Goal: Transaction & Acquisition: Purchase product/service

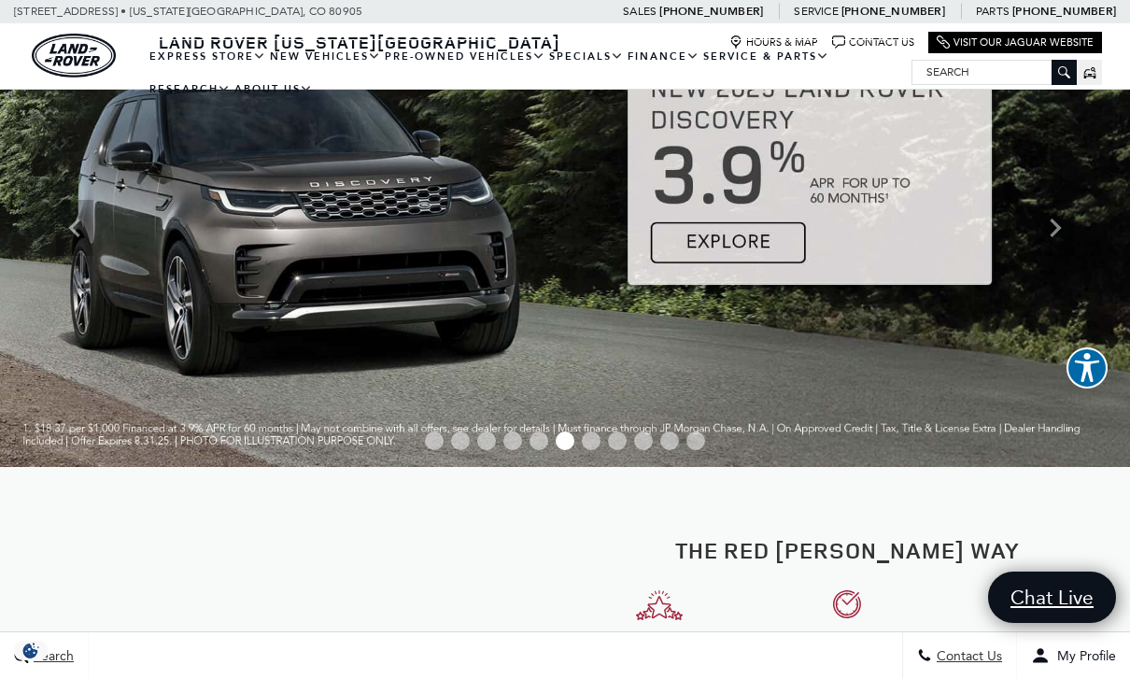
click at [0, 0] on link "View All Pre-Owned Vehicles" at bounding box center [0, 0] width 0 height 0
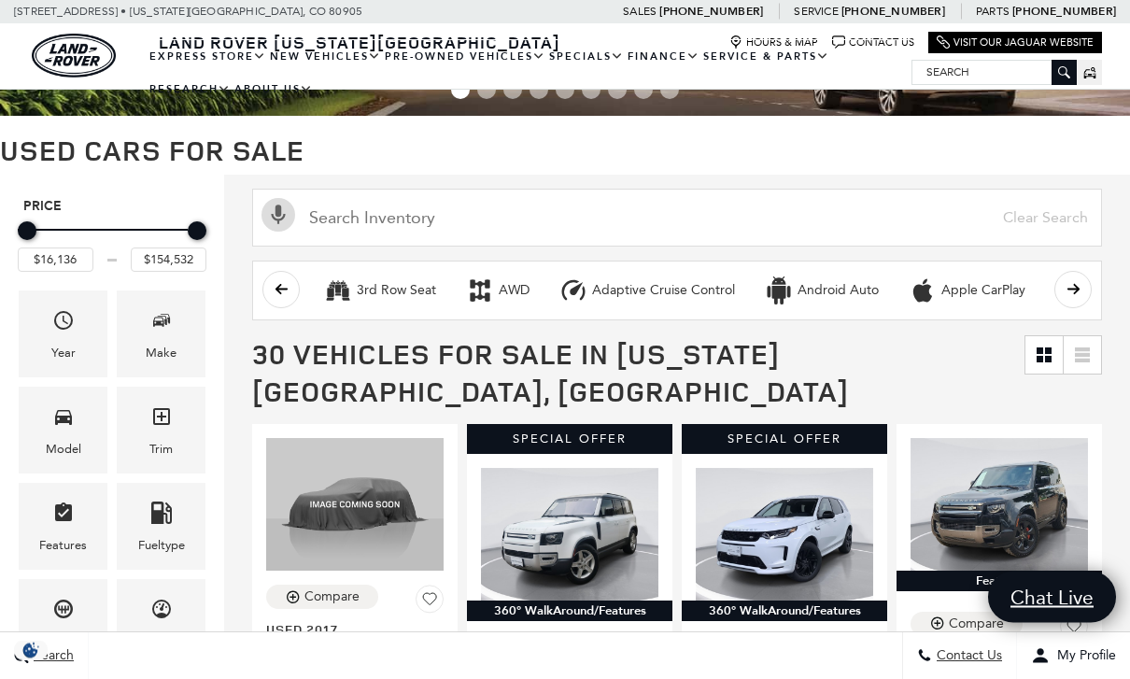
scroll to position [95, 0]
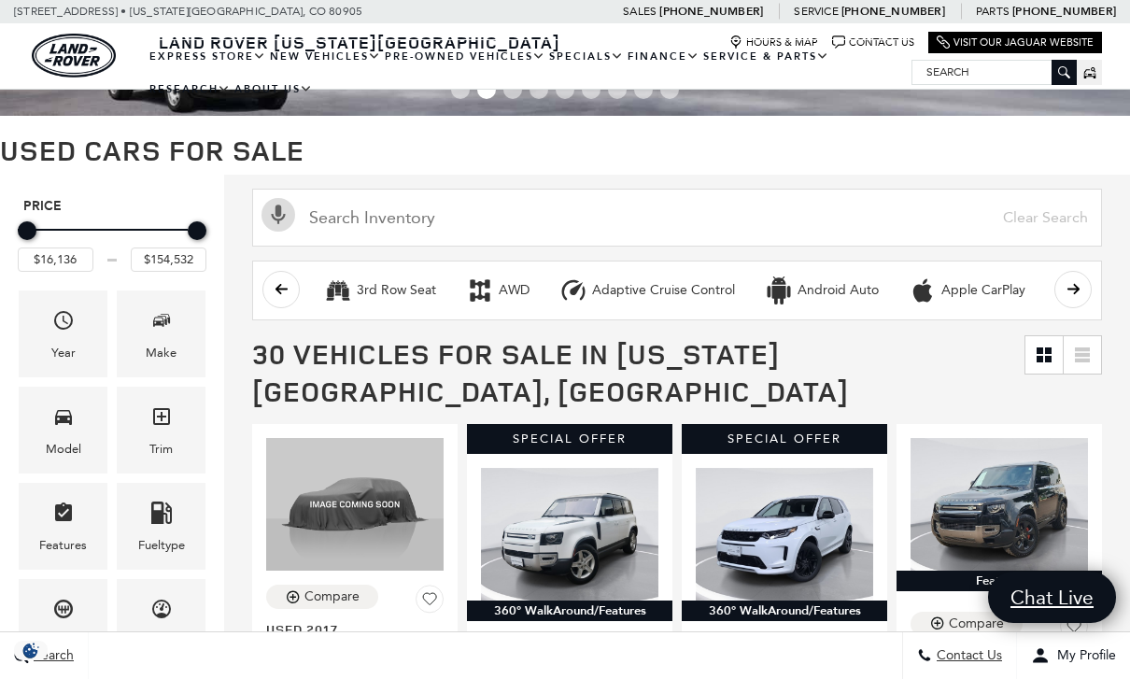
click at [168, 329] on icon "Make" at bounding box center [161, 320] width 22 height 22
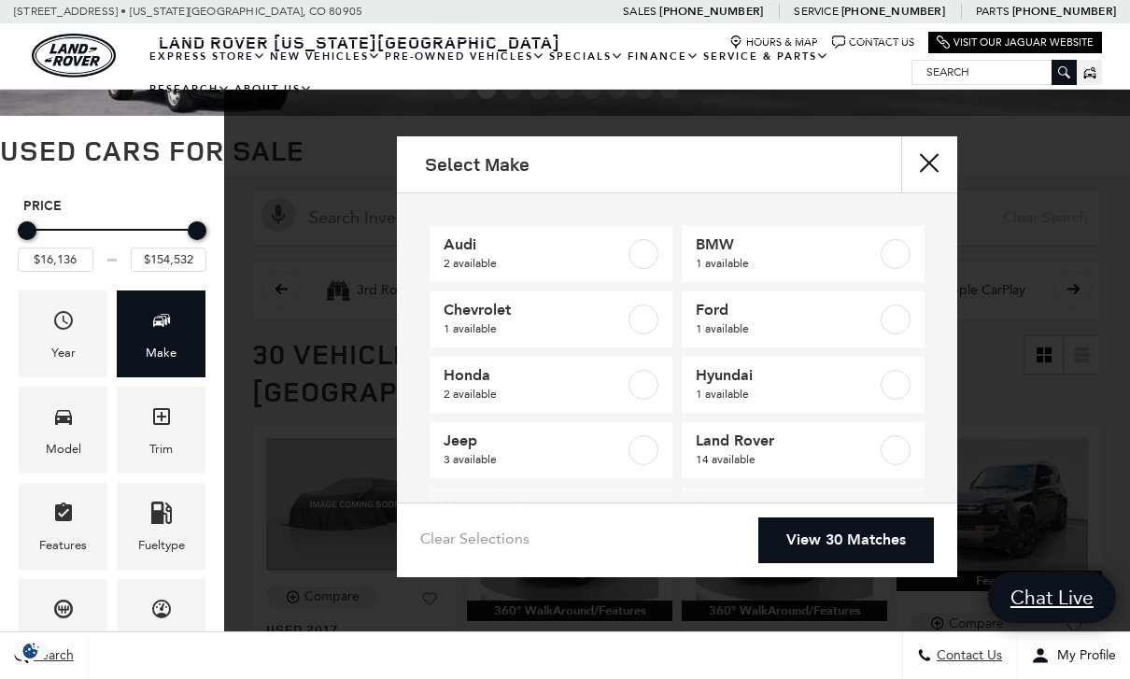
click at [894, 453] on label at bounding box center [896, 450] width 30 height 30
type input "$16,945"
checkbox input "true"
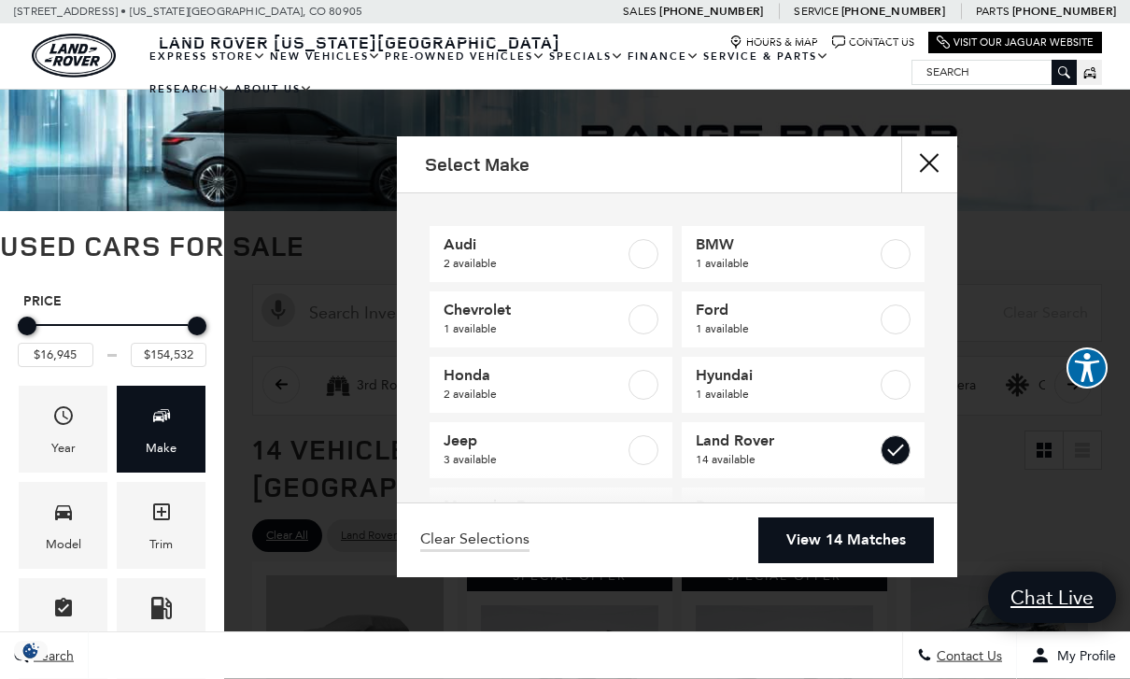
click at [59, 523] on icon "Model" at bounding box center [63, 512] width 22 height 22
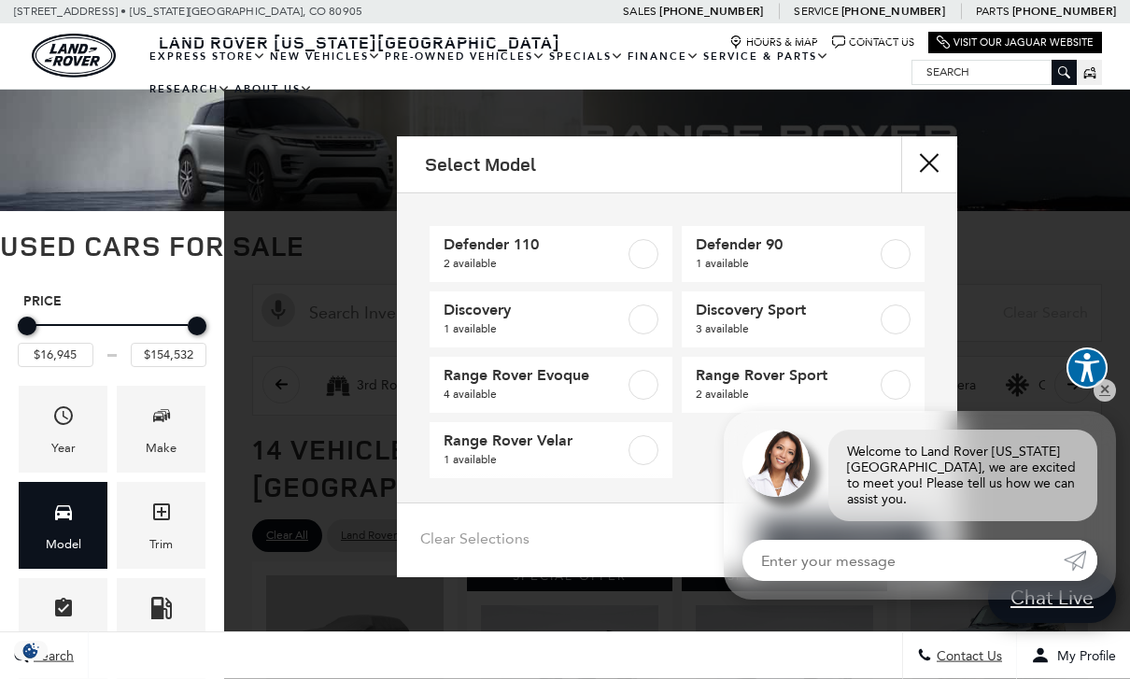
click at [645, 259] on label at bounding box center [644, 254] width 30 height 30
type input "$42,276"
type input "$59,761"
checkbox input "true"
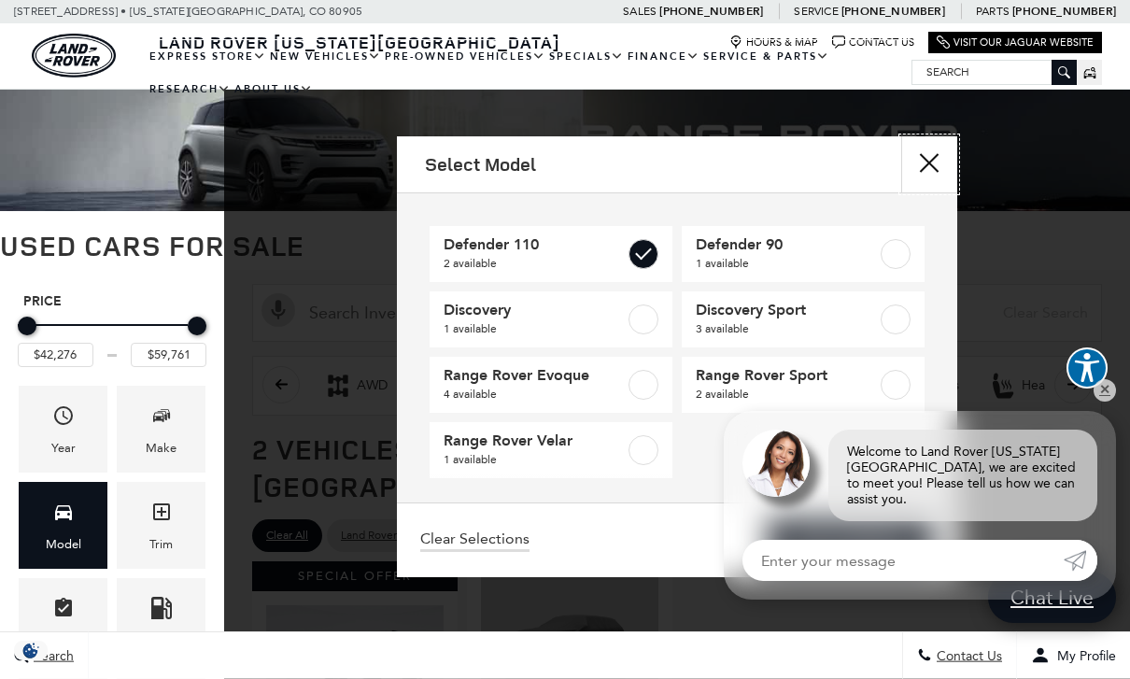
click at [924, 177] on button "Close" at bounding box center [929, 164] width 56 height 56
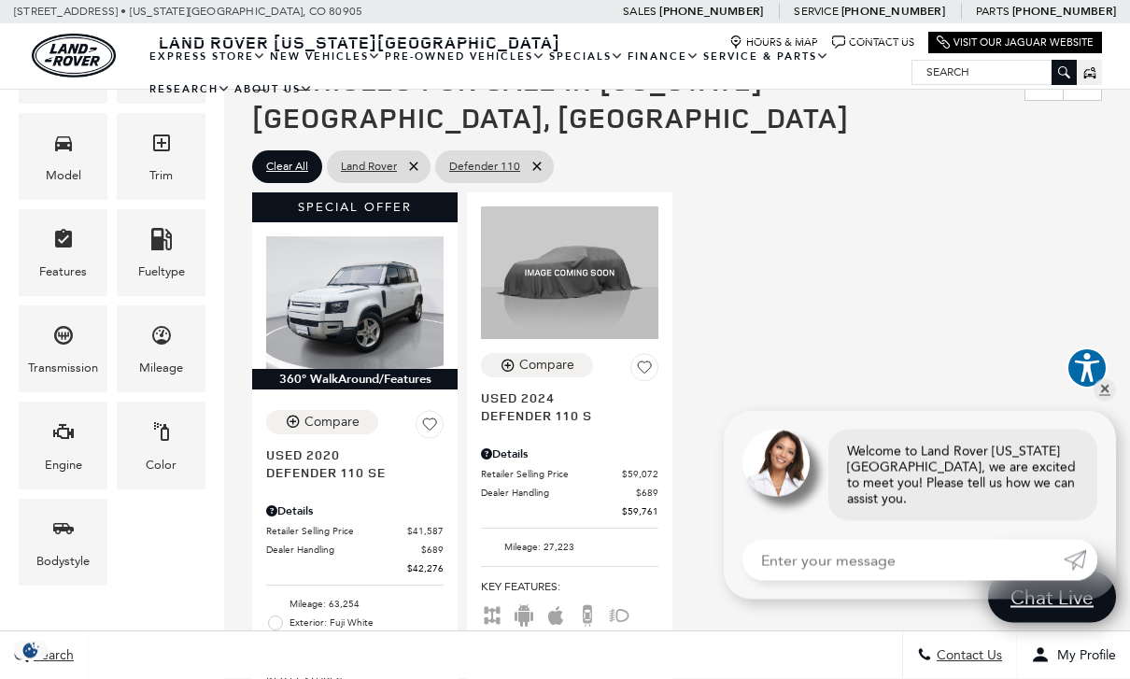
scroll to position [369, 0]
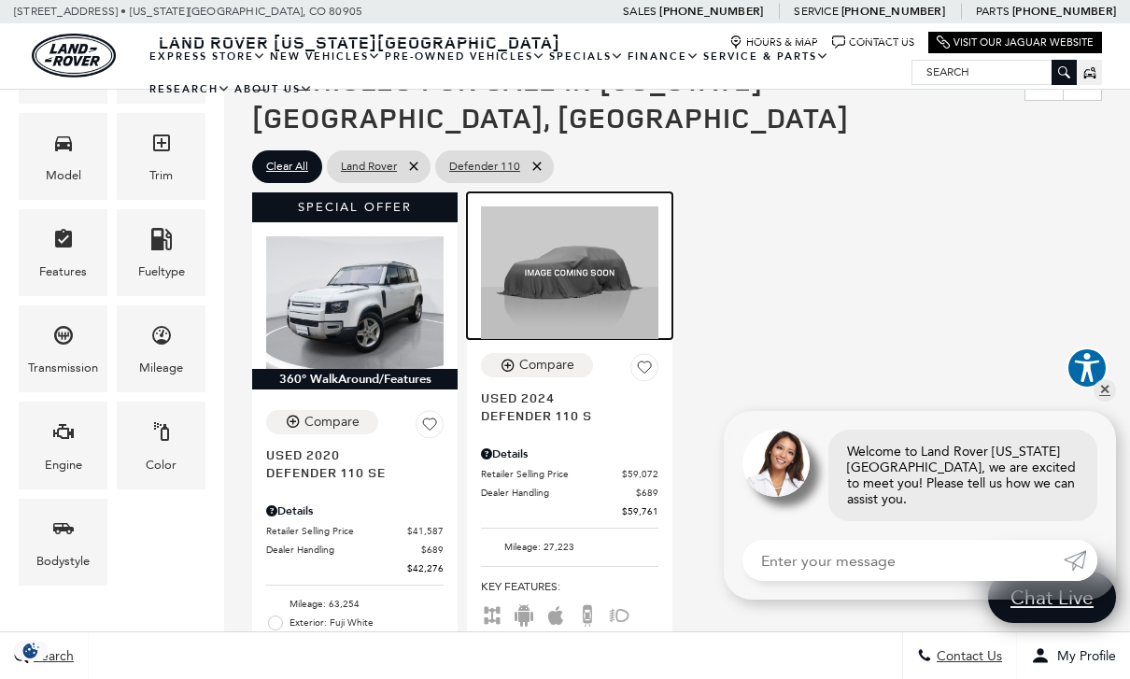
click at [584, 252] on img at bounding box center [569, 273] width 177 height 134
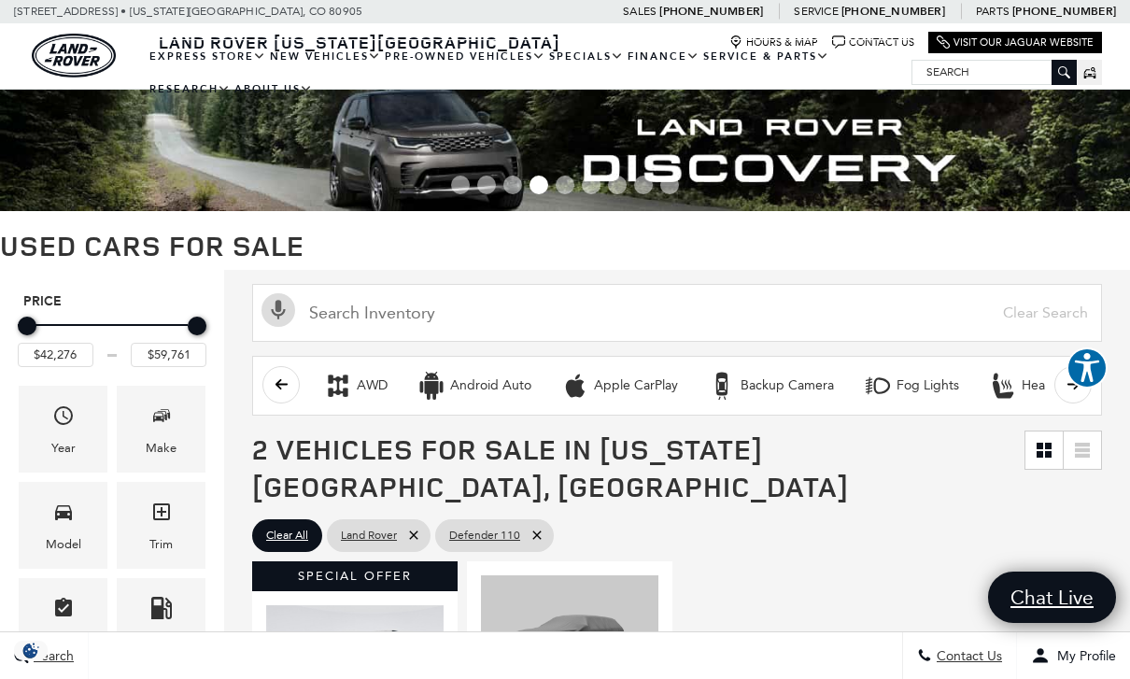
click at [0, 0] on link "Defender 110" at bounding box center [0, 0] width 0 height 0
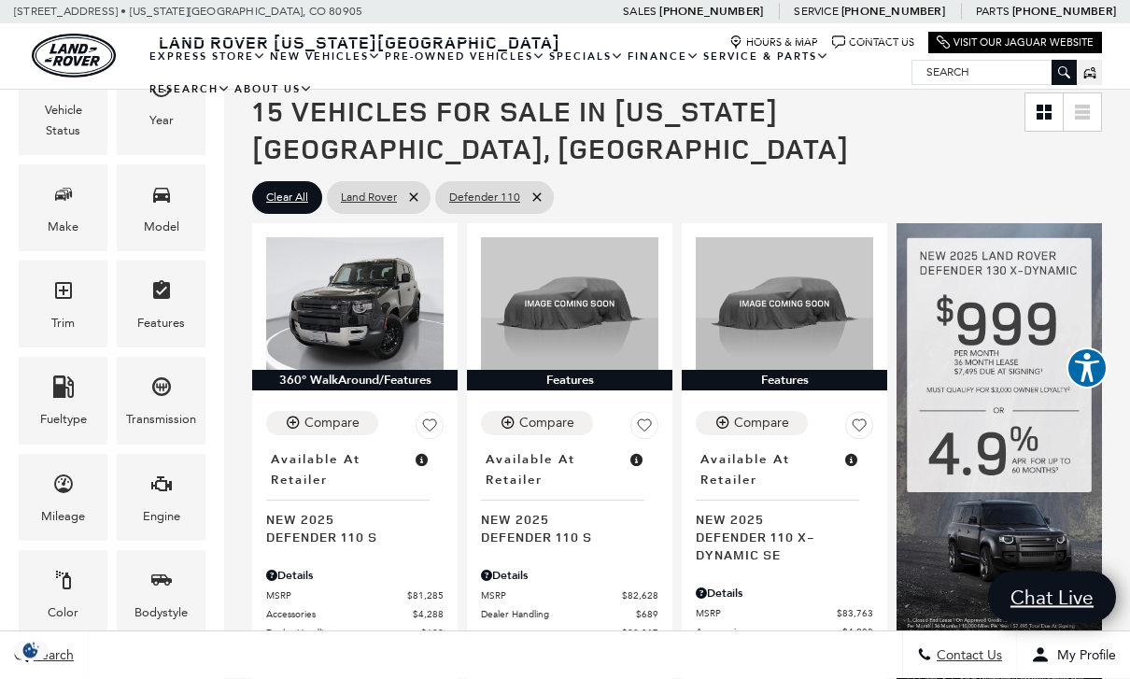
scroll to position [280, 0]
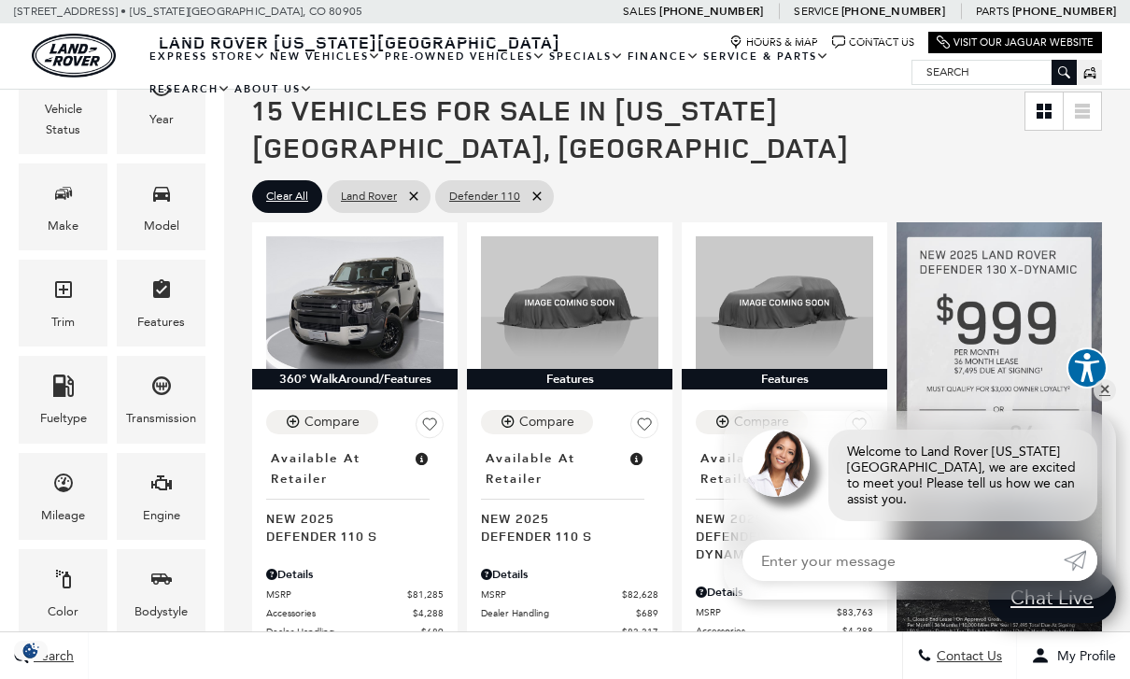
click at [64, 205] on icon "Make" at bounding box center [63, 193] width 22 height 22
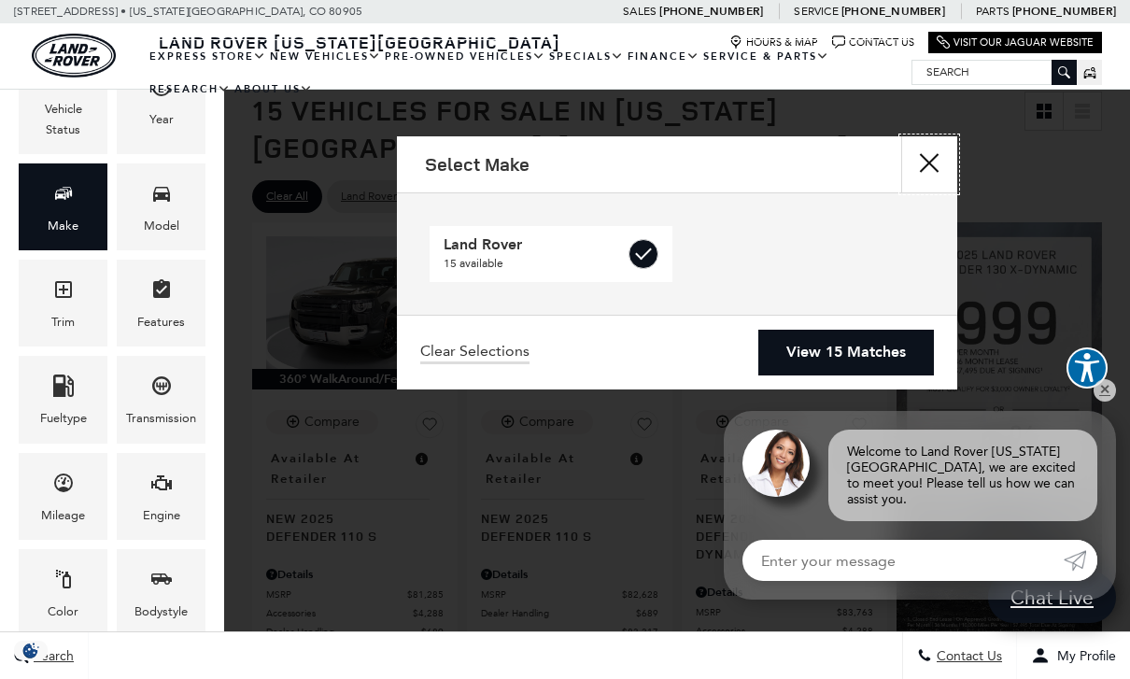
click at [939, 157] on button "Close" at bounding box center [929, 164] width 56 height 56
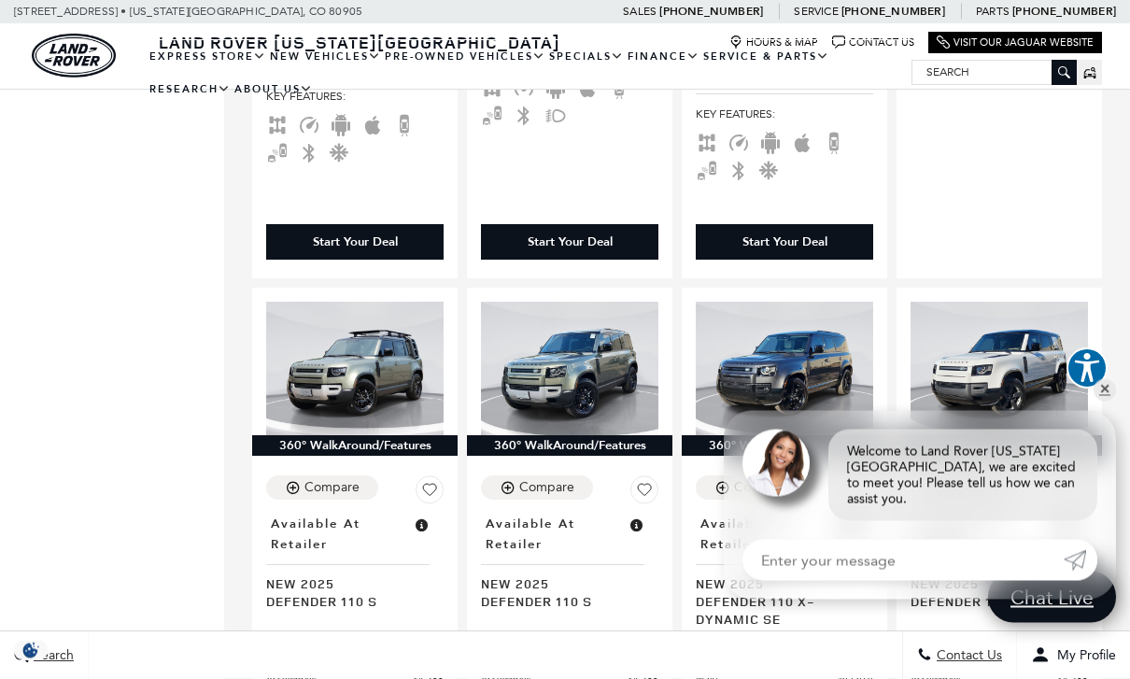
scroll to position [980, 0]
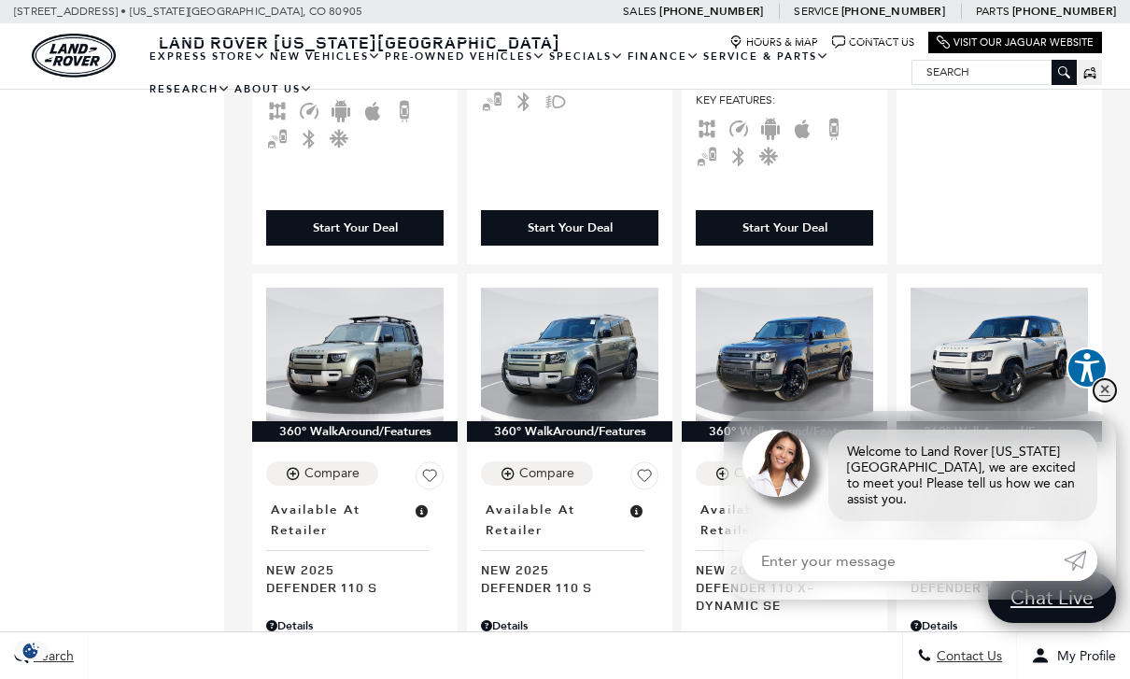
click at [1098, 402] on link "✕" at bounding box center [1105, 390] width 22 height 22
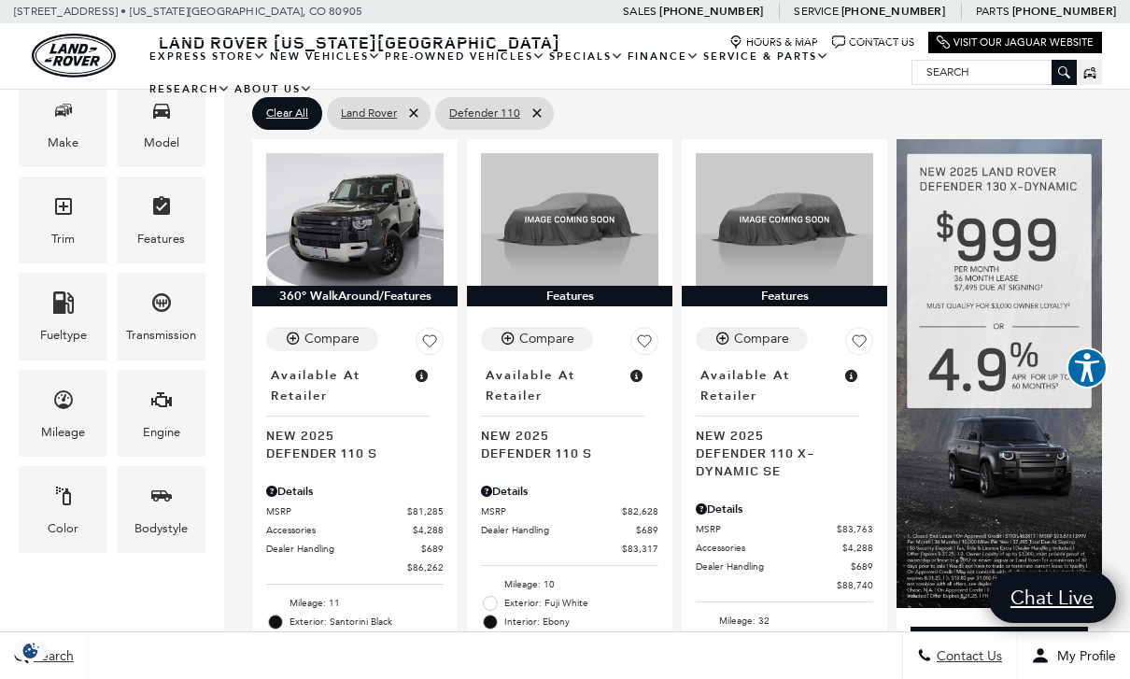
scroll to position [0, 0]
